Goal: Information Seeking & Learning: Learn about a topic

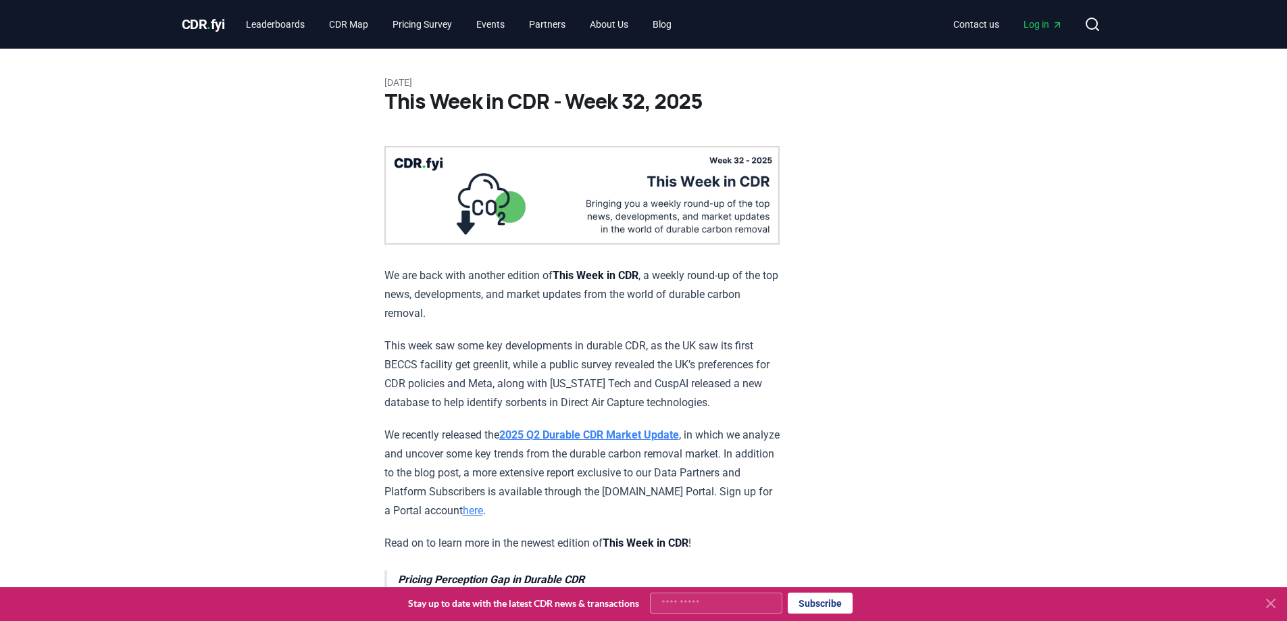
scroll to position [1427, 0]
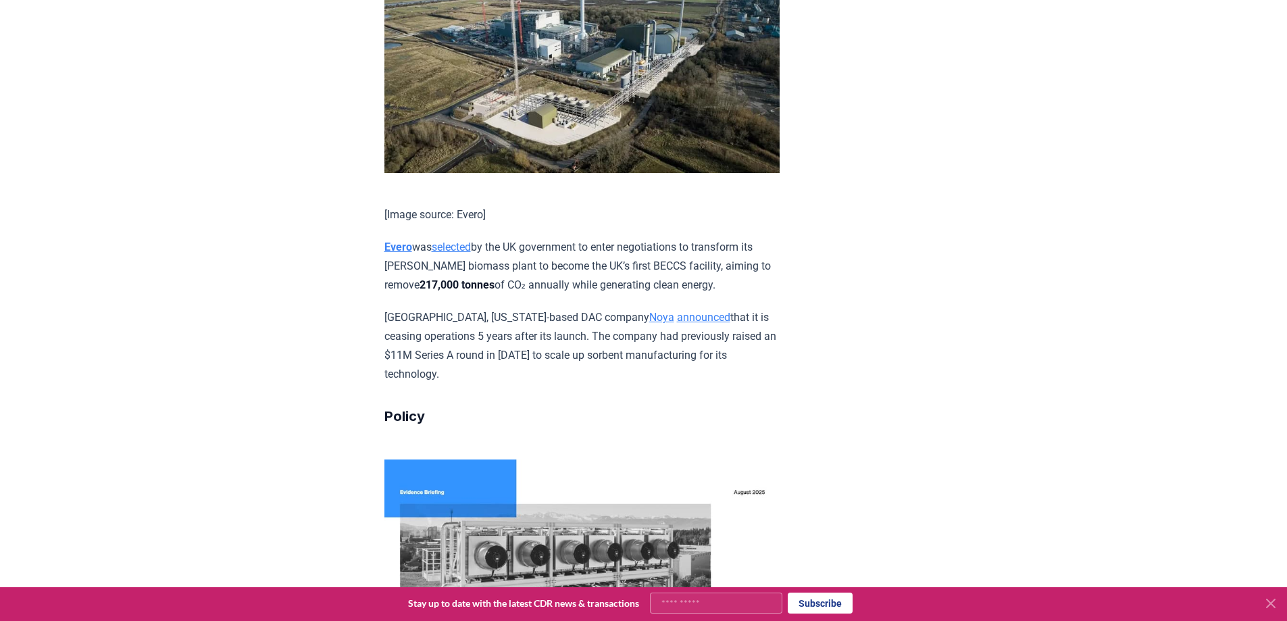
click at [909, 255] on div "[DATE] This Week in CDR - Week 32, 2025 We are back with another edition of Thi…" at bounding box center [644, 440] width 946 height 3637
click at [756, 353] on p "[GEOGRAPHIC_DATA], [US_STATE]-based DAC company Noya announced that it is ceasi…" at bounding box center [581, 346] width 395 height 76
drag, startPoint x: 697, startPoint y: 311, endPoint x: 552, endPoint y: 330, distance: 146.4
click at [552, 330] on p "[GEOGRAPHIC_DATA], [US_STATE]-based DAC company Noya announced that it is ceasi…" at bounding box center [581, 346] width 395 height 76
click at [551, 337] on div at bounding box center [551, 337] width 0 height 0
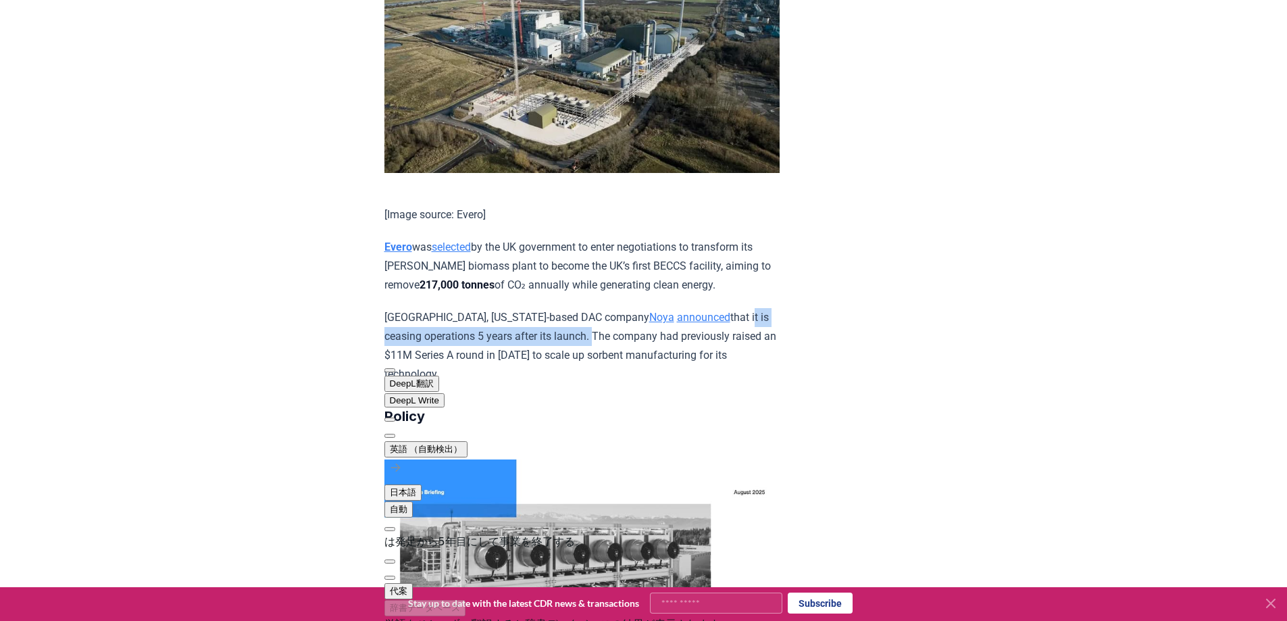
click at [395, 434] on button at bounding box center [389, 436] width 11 height 4
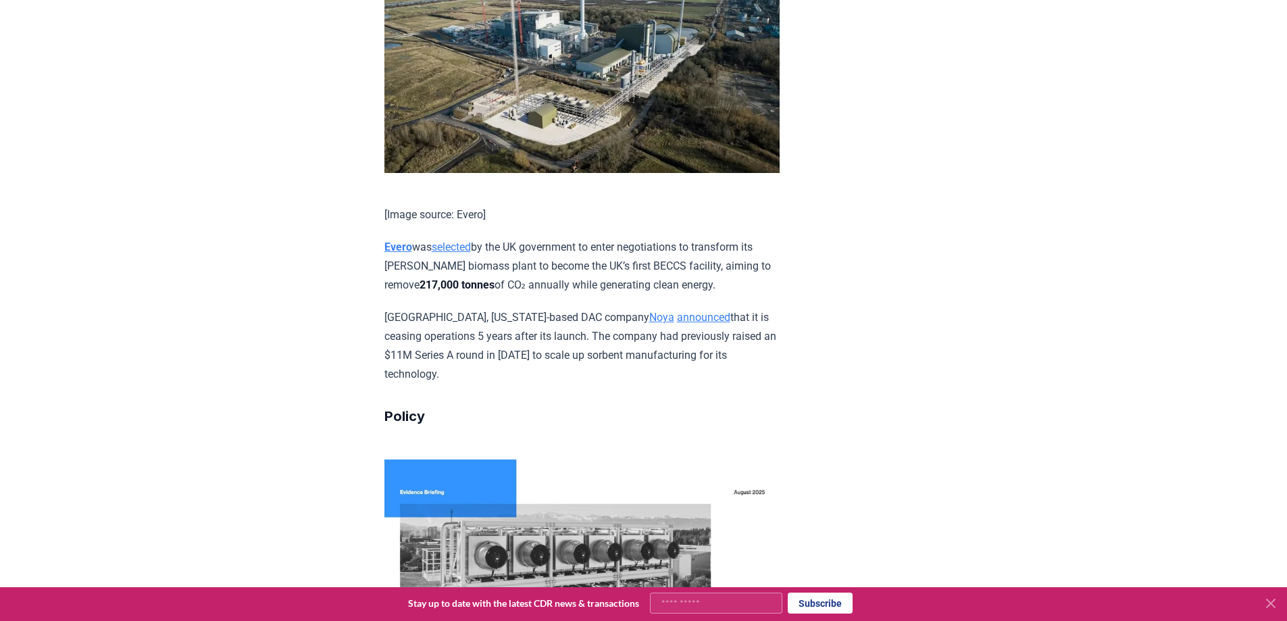
click at [783, 369] on article "[DATE] This Week in CDR - Week 32, 2025 We are back with another edition of Thi…" at bounding box center [643, 440] width 519 height 3637
